Goal: Navigation & Orientation: Find specific page/section

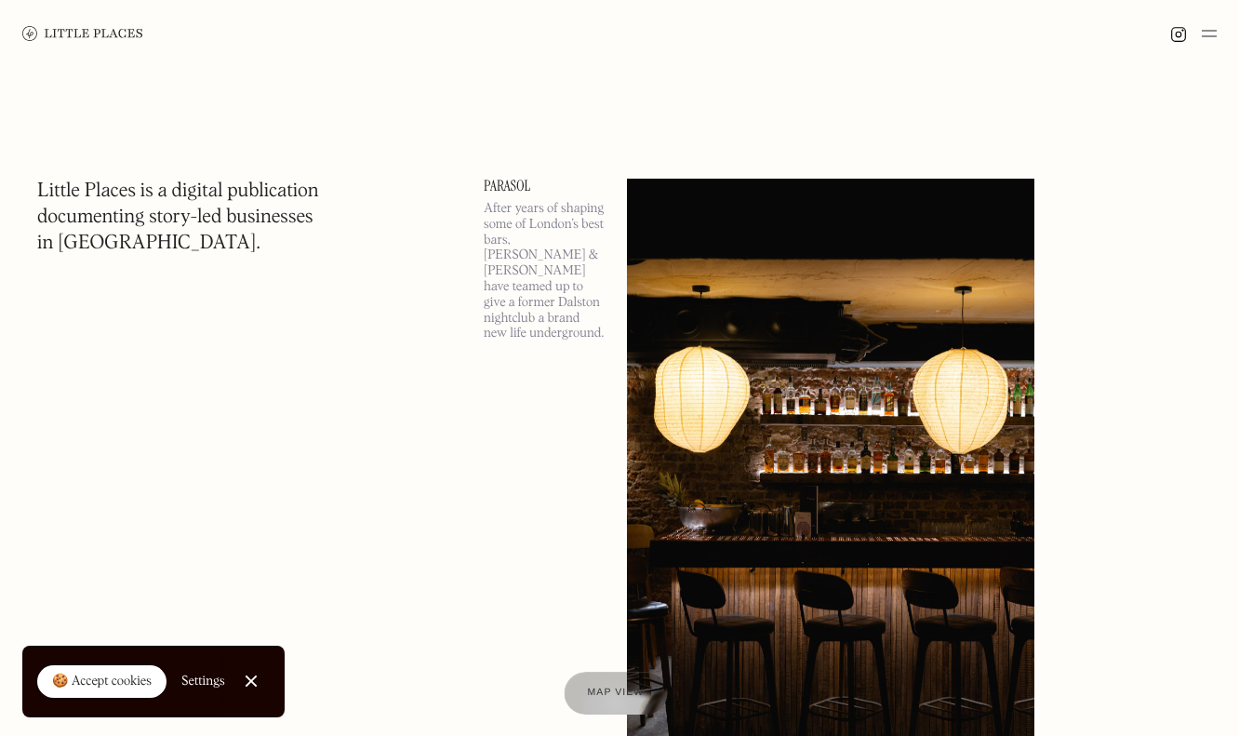
click at [612, 701] on div "Map view" at bounding box center [615, 694] width 57 height 20
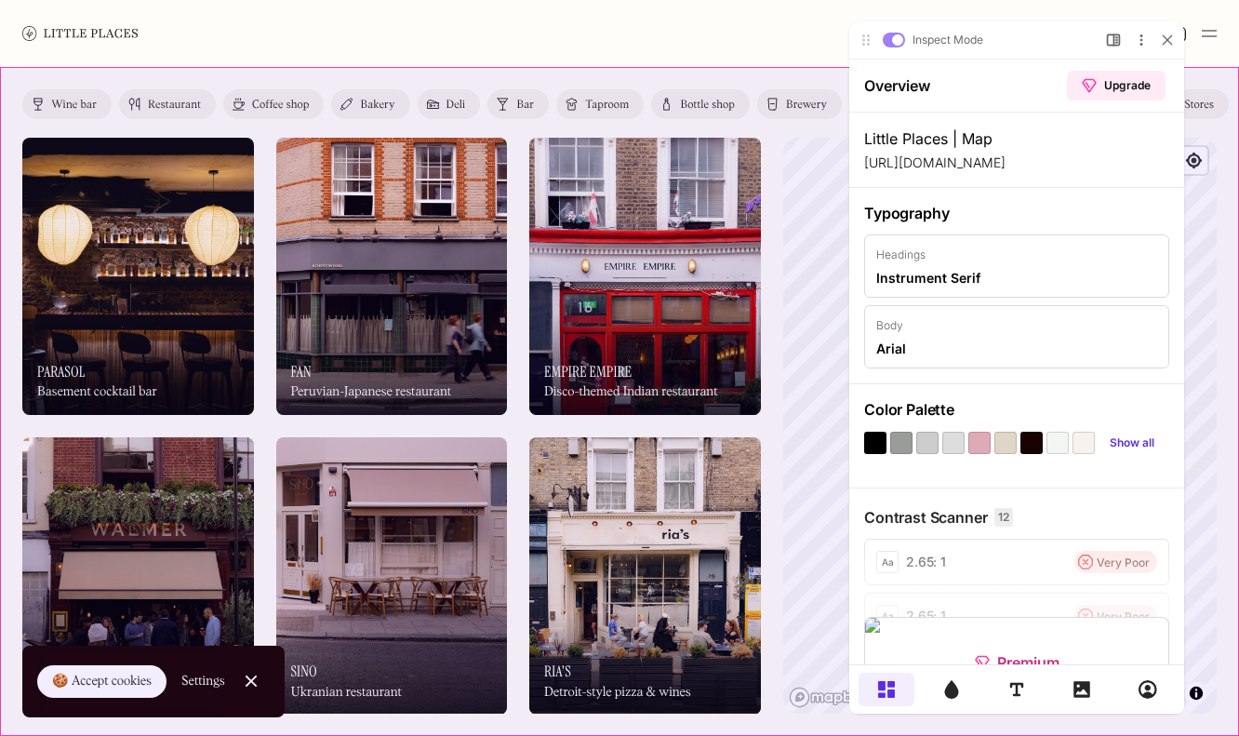
click at [780, 155] on div "Label Wine bar Restaurant Coffee shop Bakery Deli Bar Taproom Bottle shop Brewe…" at bounding box center [619, 401] width 1239 height 669
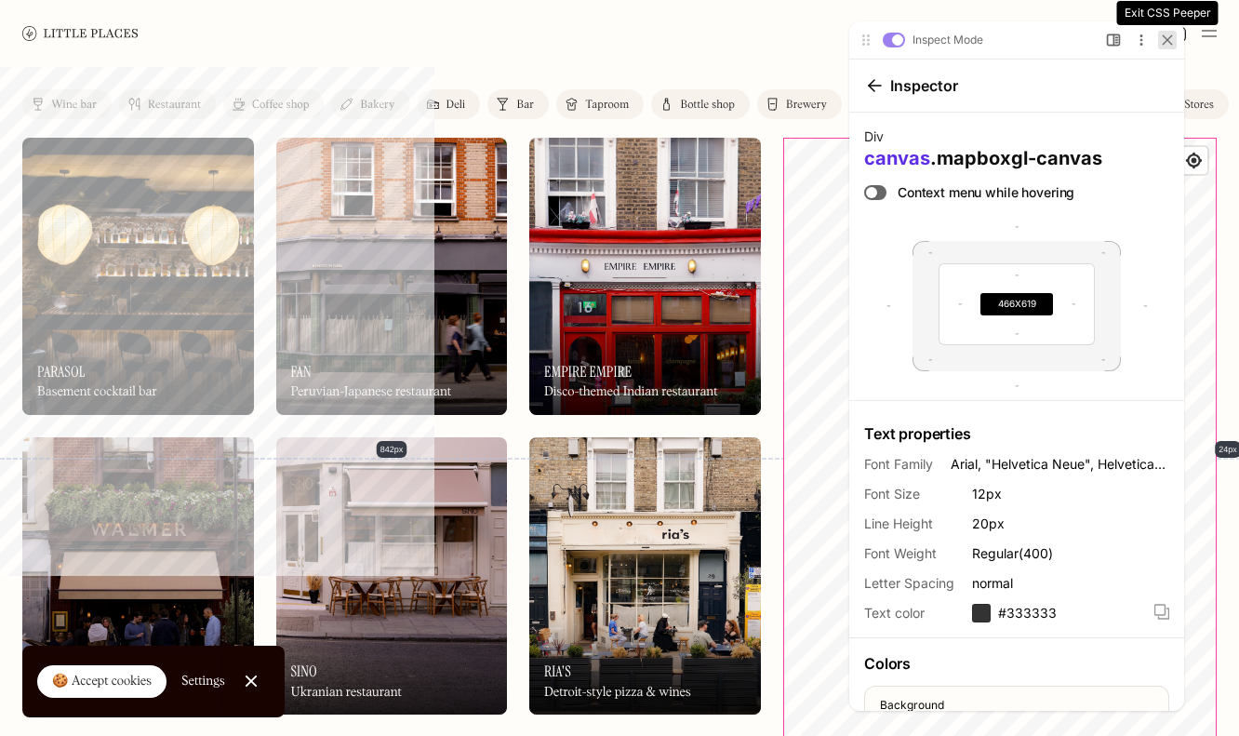
click at [1164, 43] on icon at bounding box center [1167, 39] width 8 height 8
